Goal: Find specific page/section: Find specific page/section

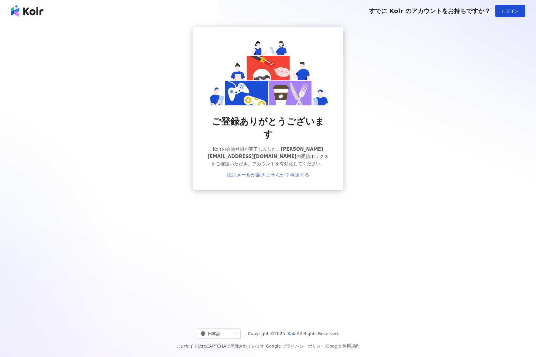
click at [286, 172] on link "認証メールが届きませんか？再送する" at bounding box center [268, 174] width 83 height 5
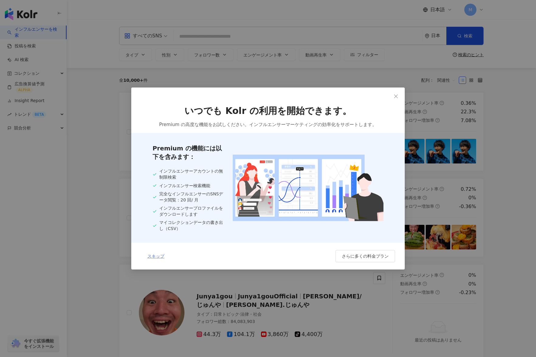
click at [150, 257] on span "スキップ" at bounding box center [155, 256] width 17 height 5
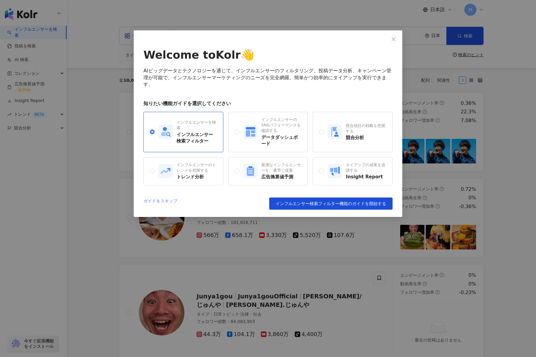
click at [163, 201] on link "ガイドをスキップ" at bounding box center [160, 203] width 34 height 12
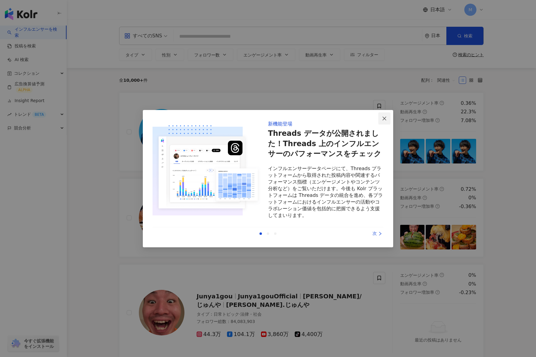
click at [383, 116] on icon "close" at bounding box center [384, 118] width 5 height 5
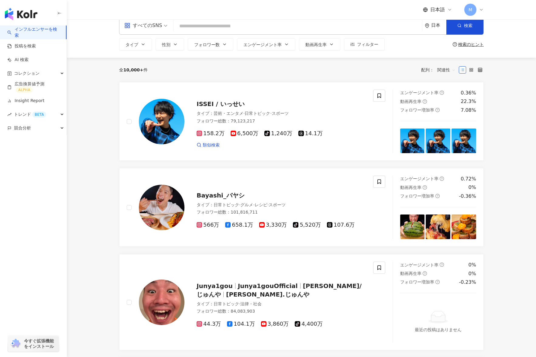
scroll to position [10, 0]
click at [36, 45] on link "投稿を検索" at bounding box center [21, 46] width 29 height 6
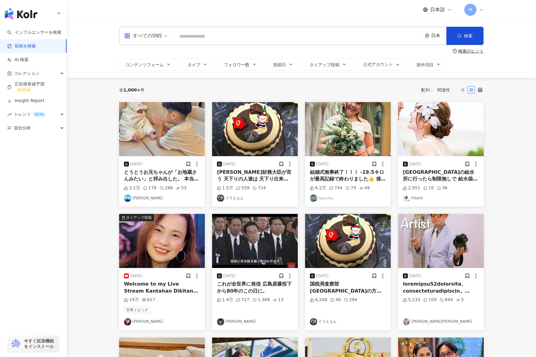
click at [12, 5] on div "button" at bounding box center [33, 13] width 67 height 26
click at [16, 16] on img "button" at bounding box center [21, 14] width 33 height 12
